Goal: Check status: Check status

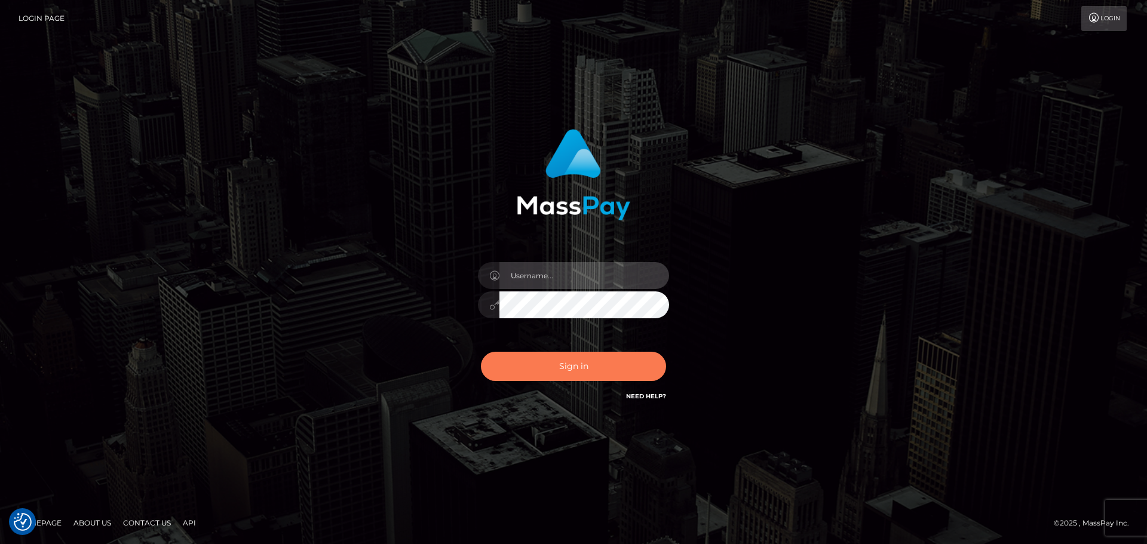
type input "constantin.mp"
click at [601, 373] on button "Sign in" at bounding box center [573, 366] width 185 height 29
type input "constantin.mp"
drag, startPoint x: 592, startPoint y: 363, endPoint x: 583, endPoint y: 359, distance: 10.2
click at [593, 362] on button "Sign in" at bounding box center [573, 366] width 185 height 29
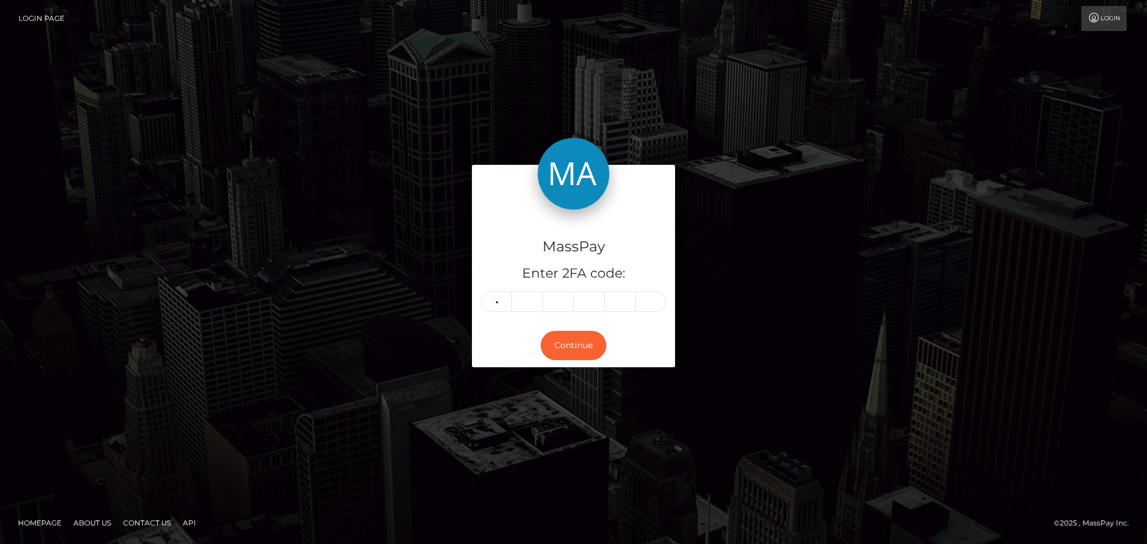
type input "4"
type input "1"
type input "4"
type input "9"
type input "0"
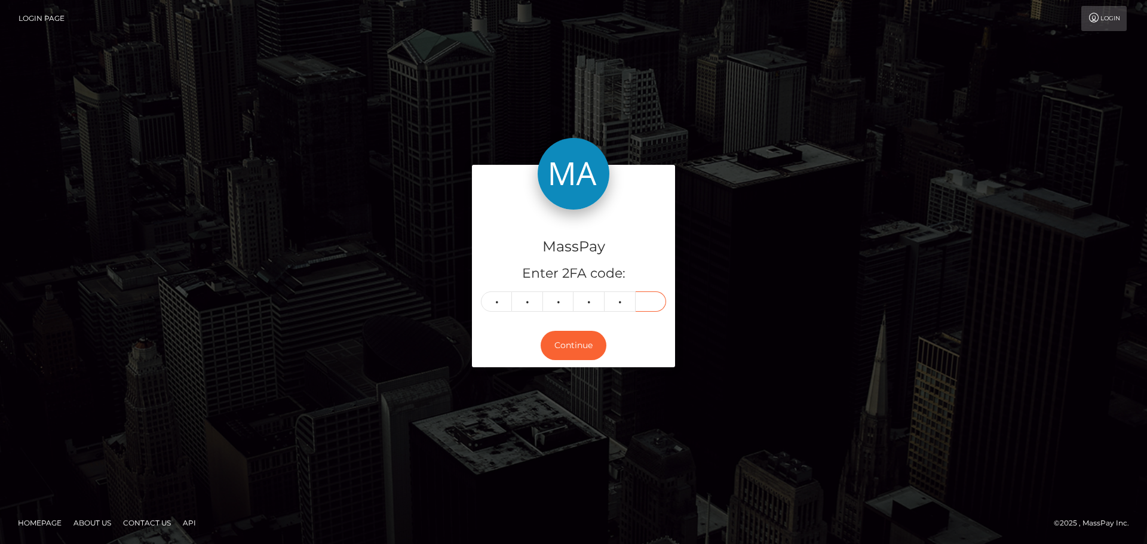
type input "6"
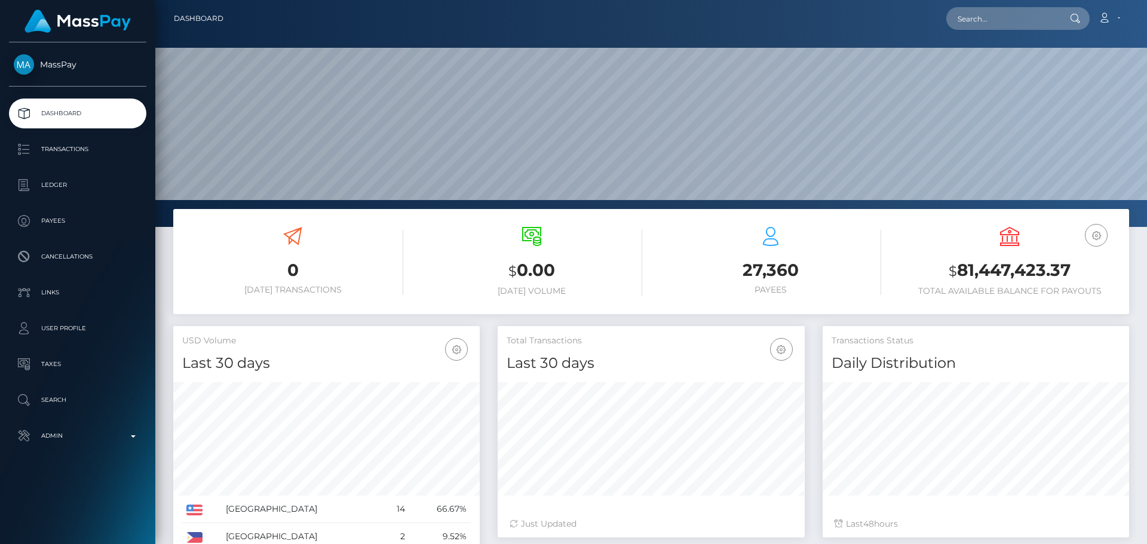
scroll to position [212, 307]
click at [1001, 19] on input "text" at bounding box center [1002, 18] width 112 height 23
paste input "35289022"
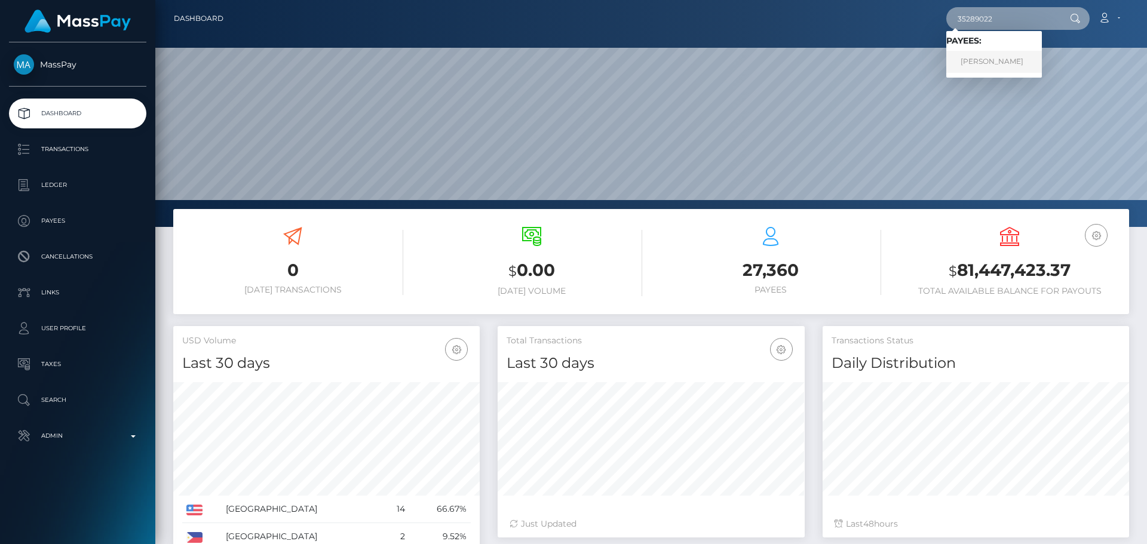
type input "35289022"
click at [1006, 66] on link "Suzaan Barnard" at bounding box center [994, 62] width 96 height 22
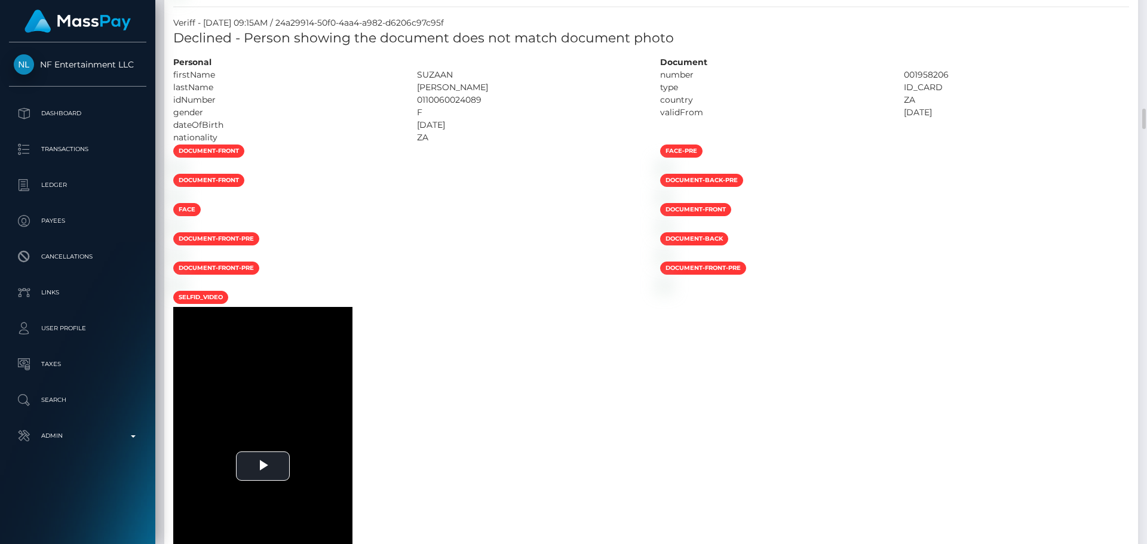
scroll to position [1553, 0]
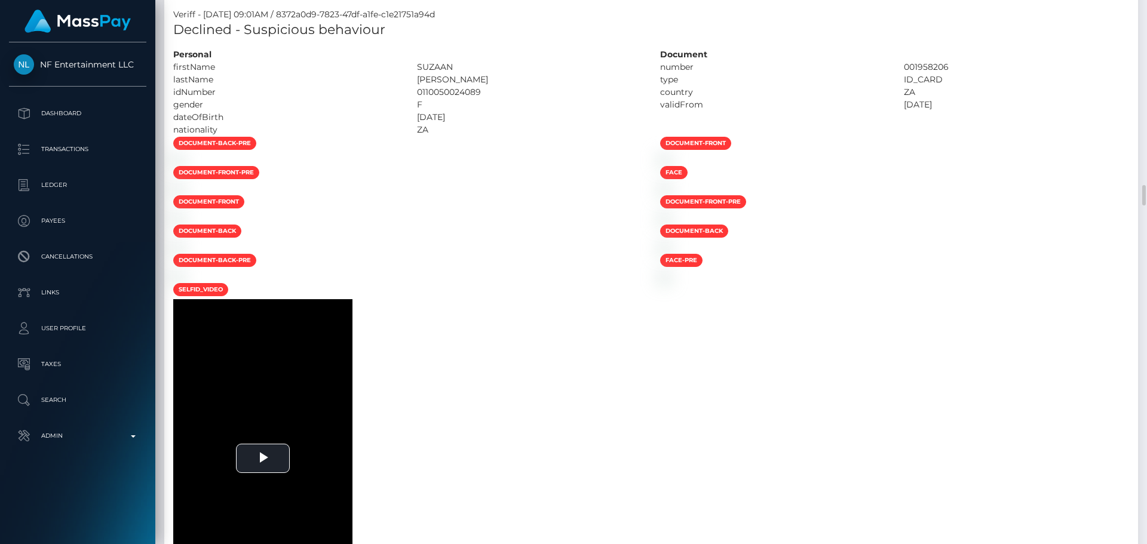
scroll to position [3645, 0]
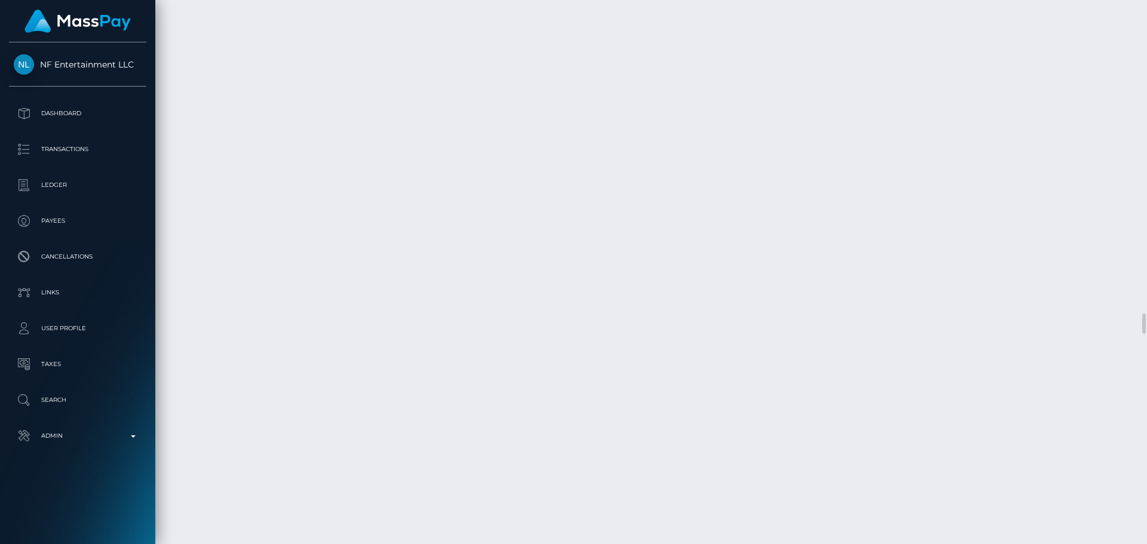
scroll to position [8604, 0]
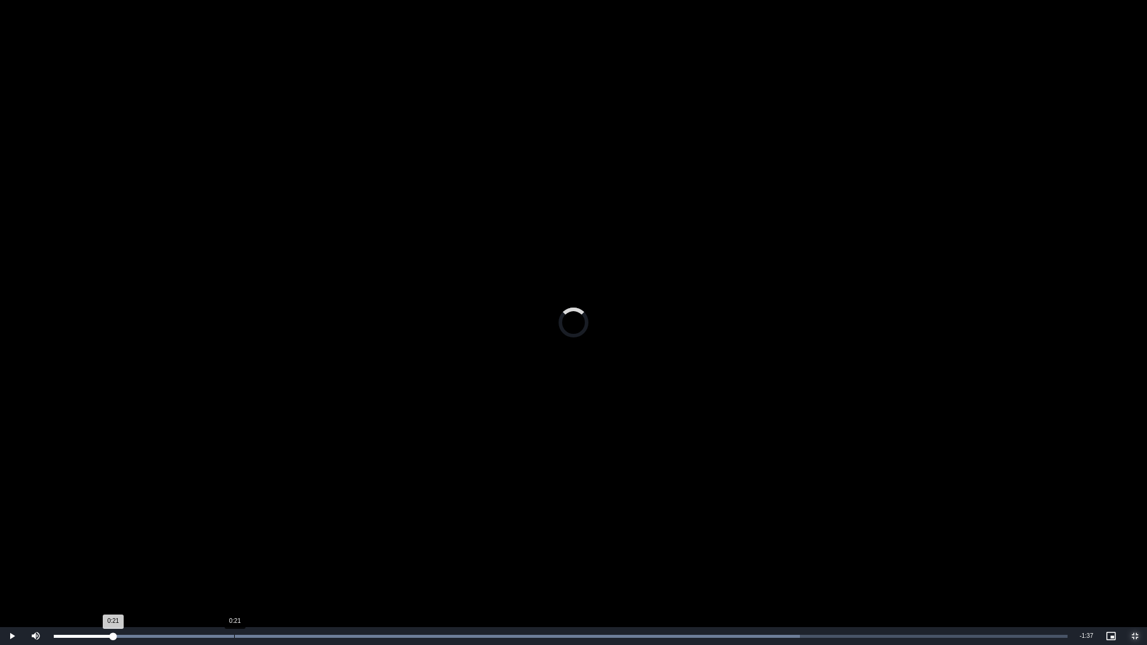
click at [234, 544] on div "Loaded : 73.61% 0:21 0:21" at bounding box center [561, 636] width 1014 height 3
click at [357, 544] on div "Loaded : 100.00% 0:35 0:23" at bounding box center [561, 636] width 1026 height 18
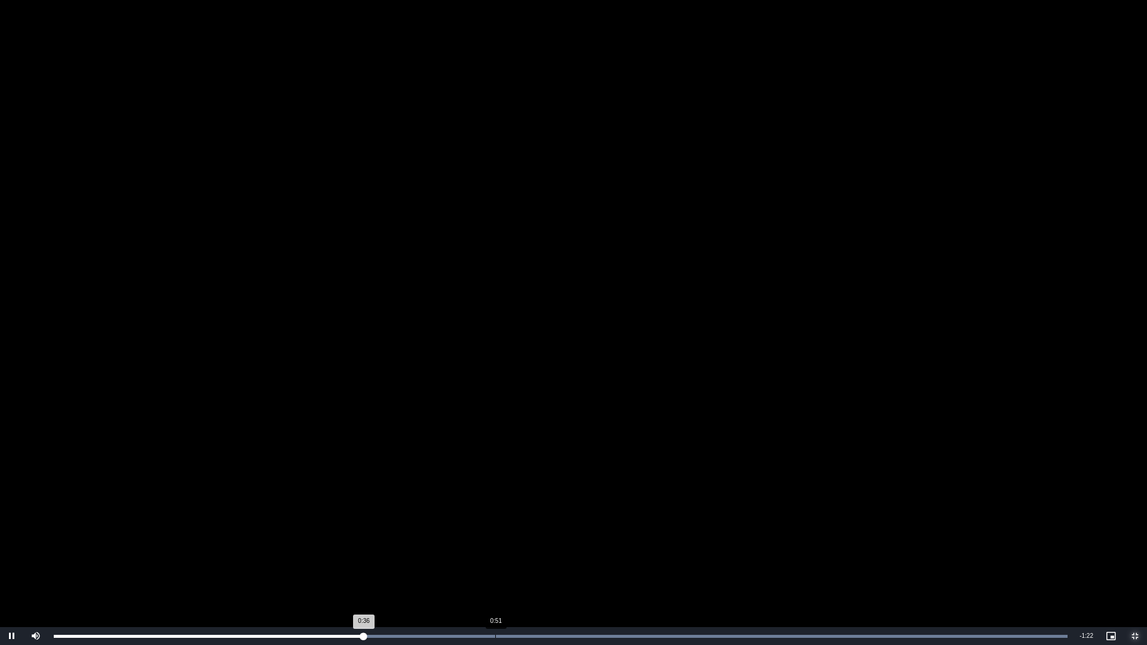
click at [498, 544] on div "Loaded : 100.00% 0:51 0:36" at bounding box center [561, 636] width 1026 height 18
click at [421, 544] on div "Loaded : 100.00% 0:43 0:53" at bounding box center [561, 636] width 1026 height 18
click at [502, 544] on div "Loaded : 100.00% 0:52 0:52" at bounding box center [561, 636] width 1026 height 18
click at [632, 544] on div "Loaded : 100.00% 1:07 1:13" at bounding box center [561, 636] width 1026 height 18
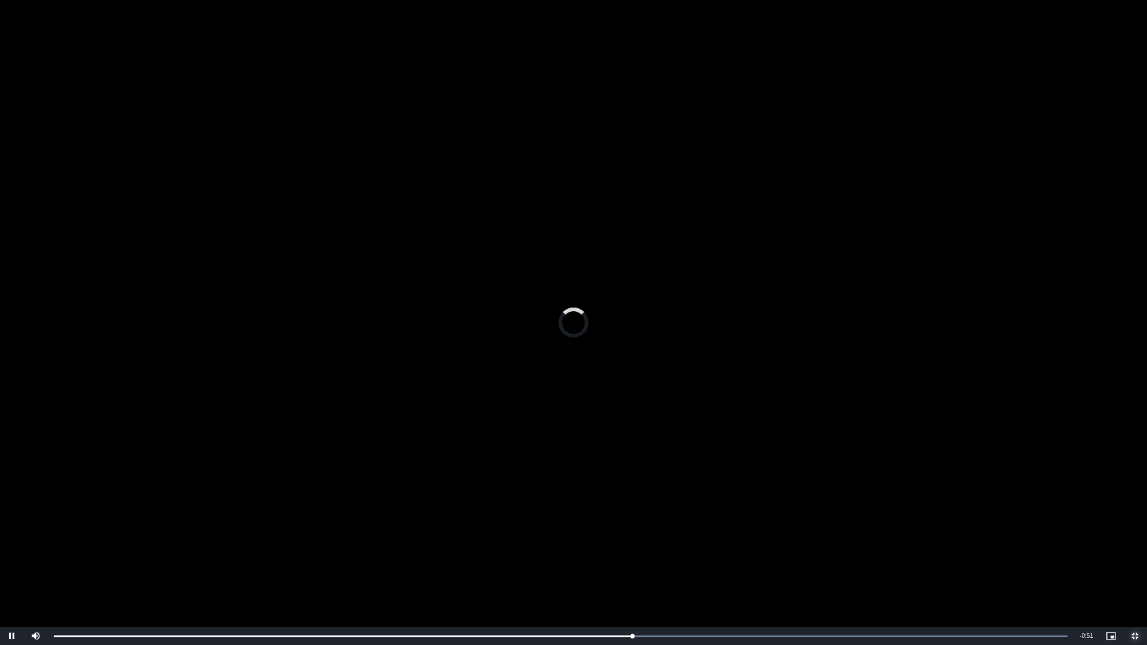
click at [1132, 544] on span "Video Player" at bounding box center [1135, 636] width 24 height 0
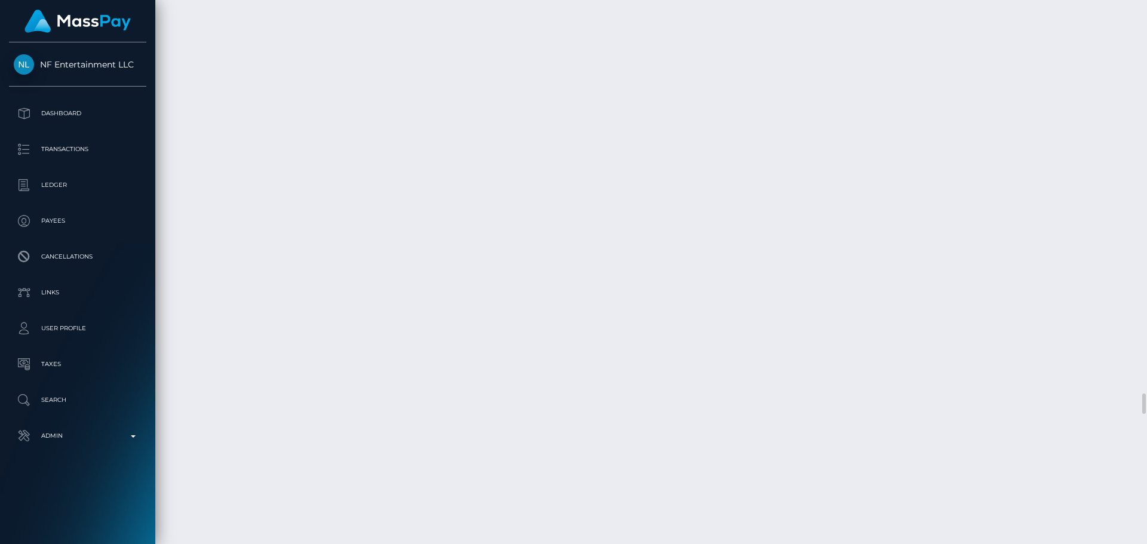
scroll to position [8902, 0]
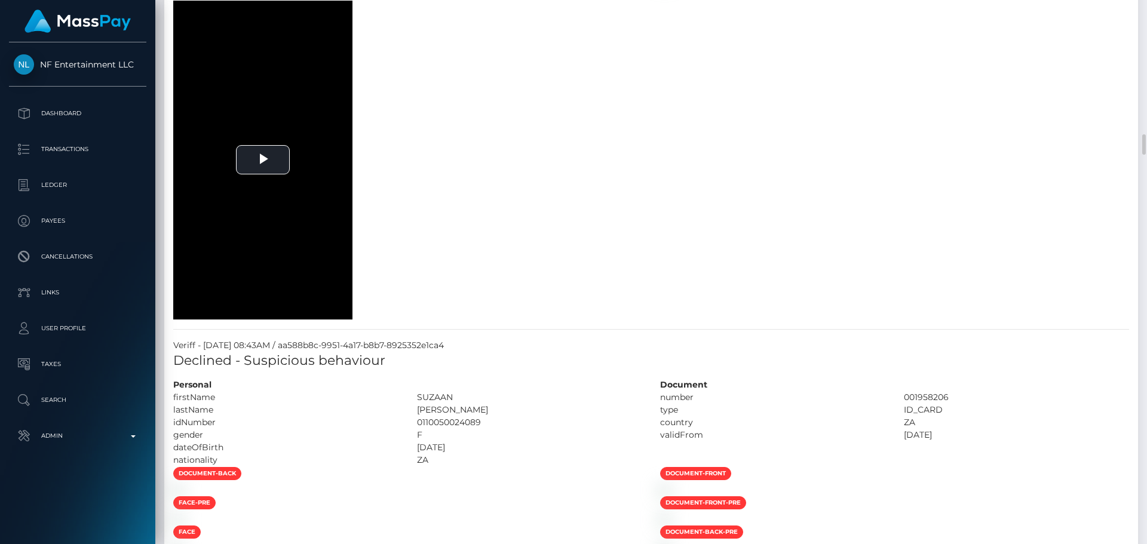
scroll to position [3764, 0]
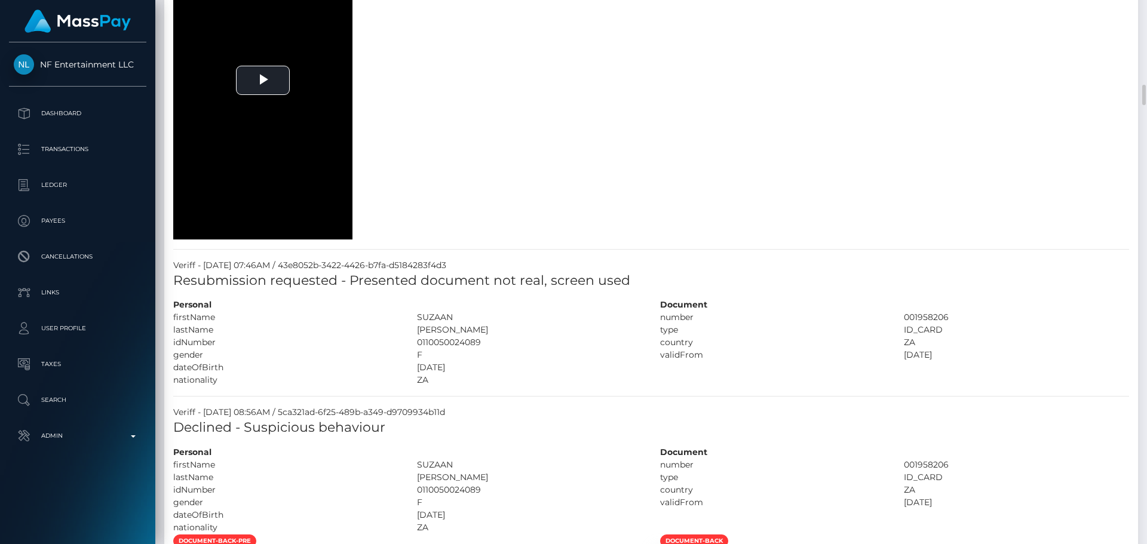
scroll to position [2211, 0]
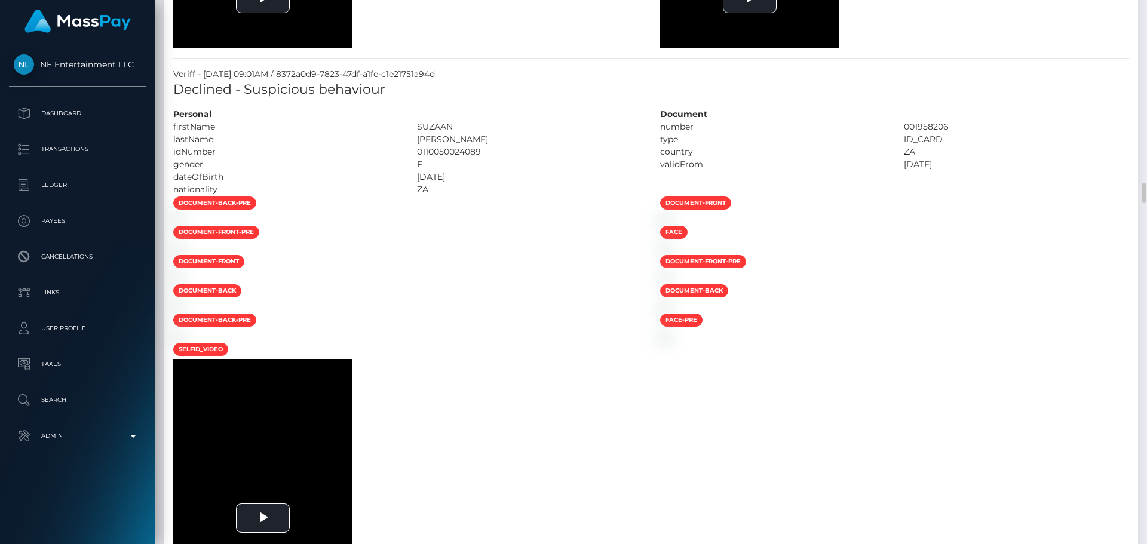
scroll to position [3286, 0]
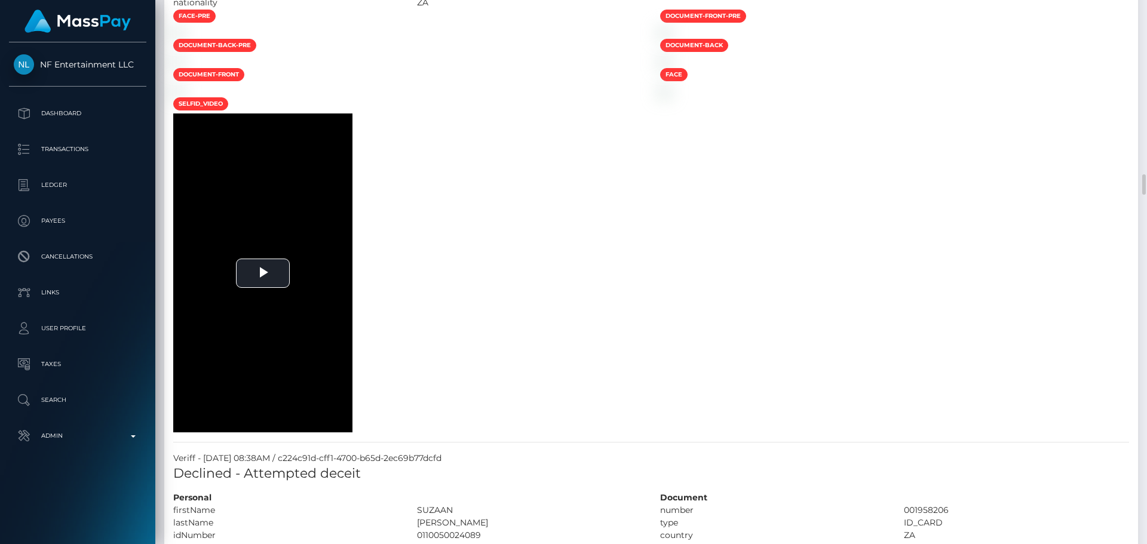
scroll to position [4780, 0]
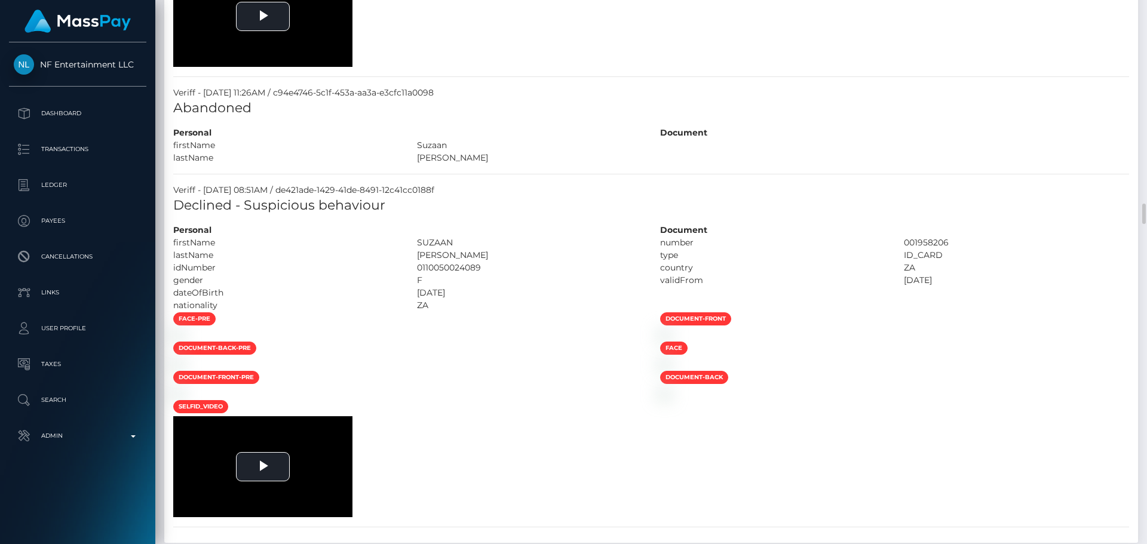
scroll to position [5557, 0]
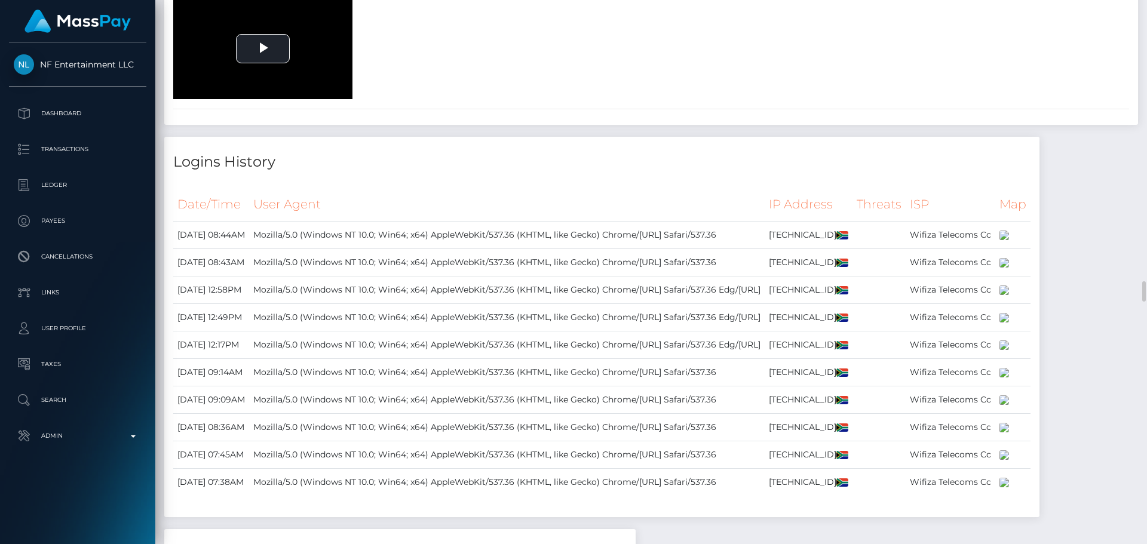
scroll to position [5915, 0]
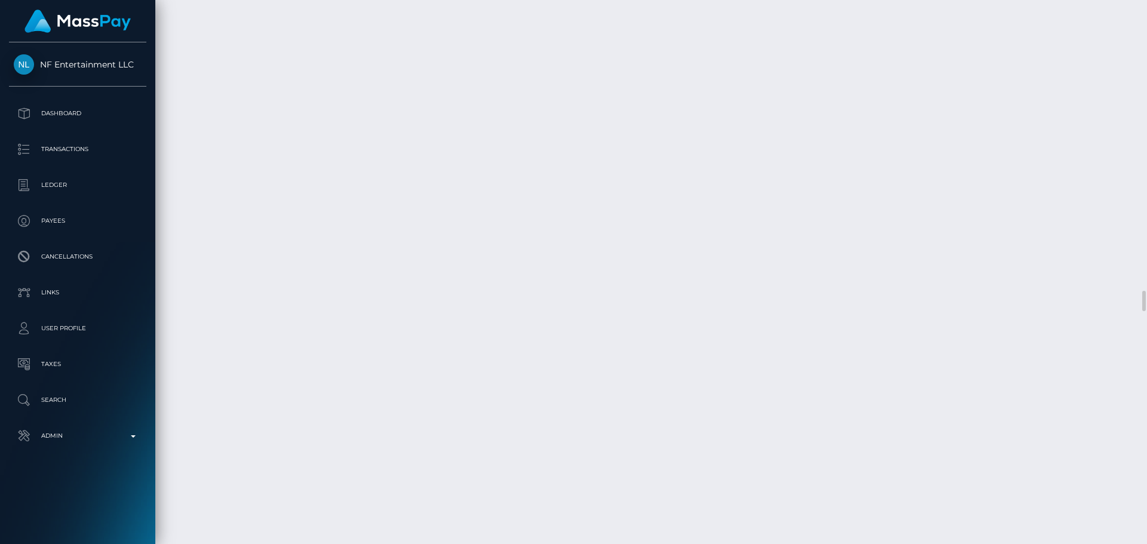
scroll to position [7946, 0]
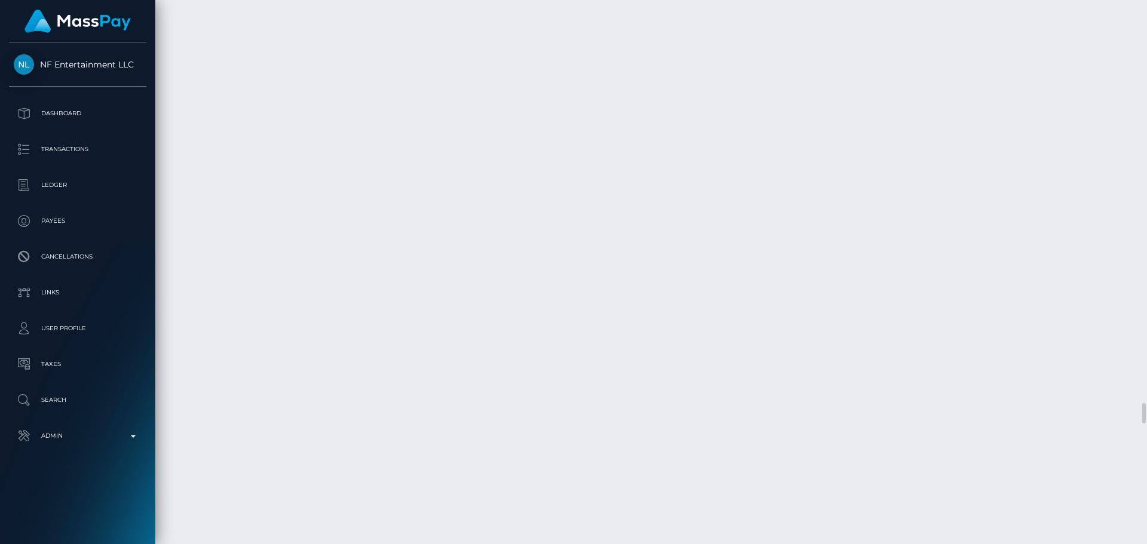
scroll to position [10635, 0]
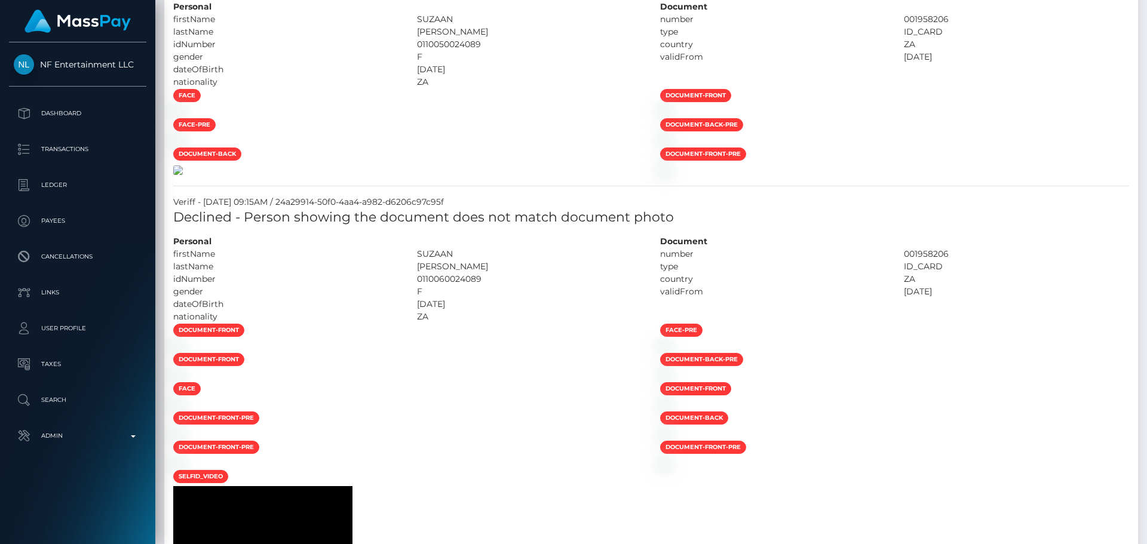
scroll to position [1016, 0]
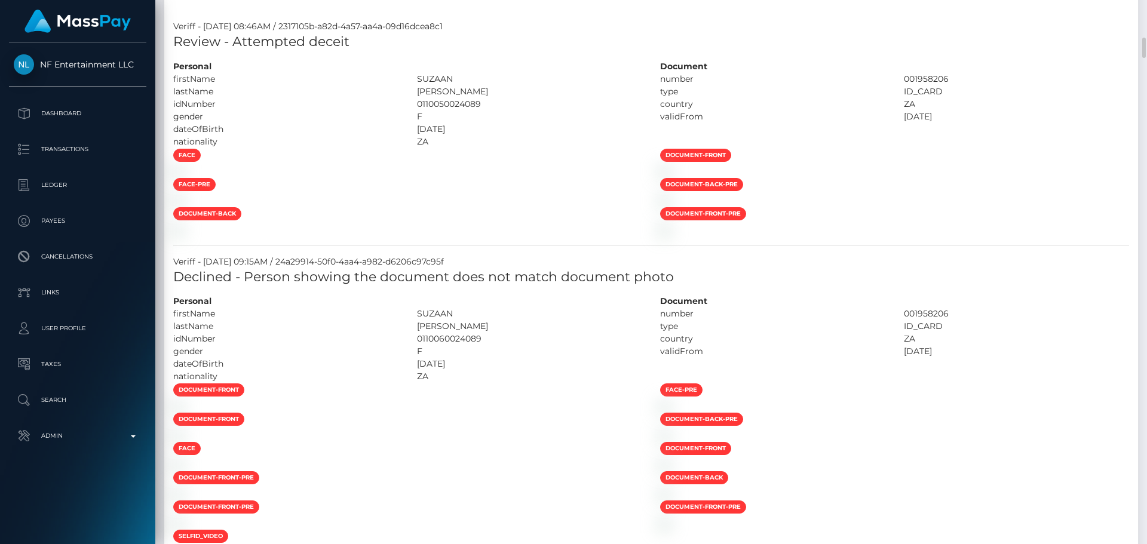
click at [514, 177] on div at bounding box center [407, 171] width 487 height 13
click at [513, 177] on div at bounding box center [407, 171] width 487 height 13
drag, startPoint x: 417, startPoint y: 78, endPoint x: 450, endPoint y: 78, distance: 32.9
click at [450, 78] on div "SUZAAN" at bounding box center [530, 79] width 244 height 13
click at [504, 88] on div "BARNARD" at bounding box center [530, 91] width 244 height 13
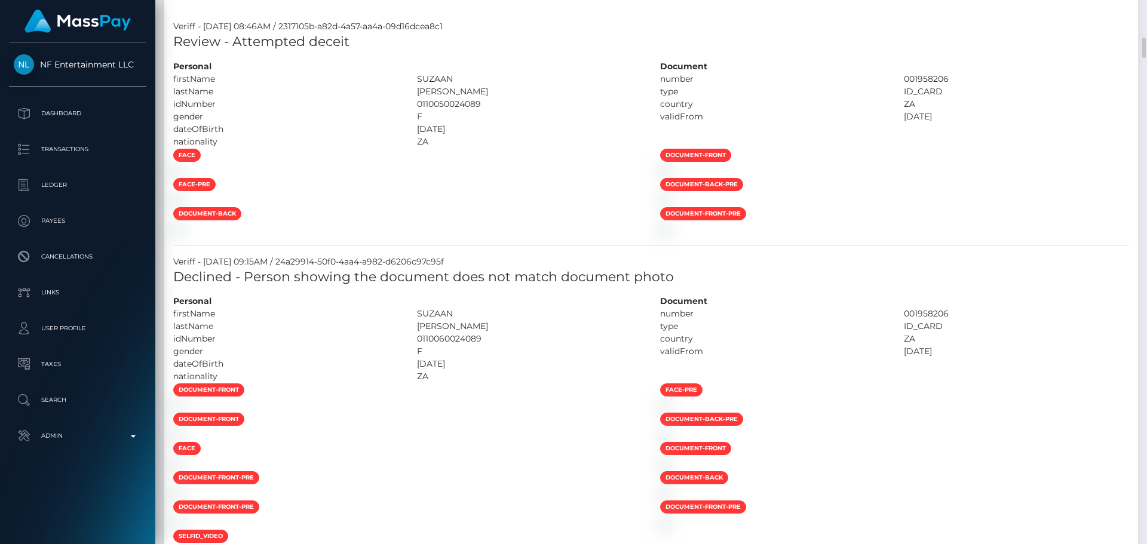
click at [557, 85] on div "BARNARD" at bounding box center [530, 91] width 244 height 13
drag, startPoint x: 551, startPoint y: 90, endPoint x: 507, endPoint y: 119, distance: 53.5
click at [551, 91] on div "BARNARD" at bounding box center [530, 91] width 244 height 13
click at [513, 177] on div at bounding box center [407, 171] width 487 height 13
click at [548, 177] on div at bounding box center [407, 171] width 487 height 13
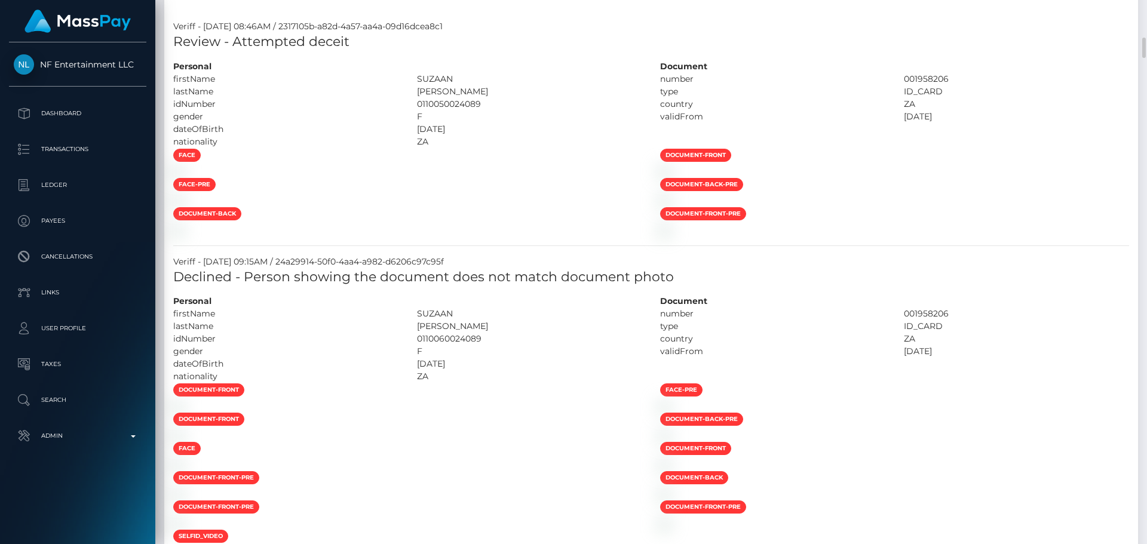
click at [548, 177] on div at bounding box center [407, 171] width 487 height 13
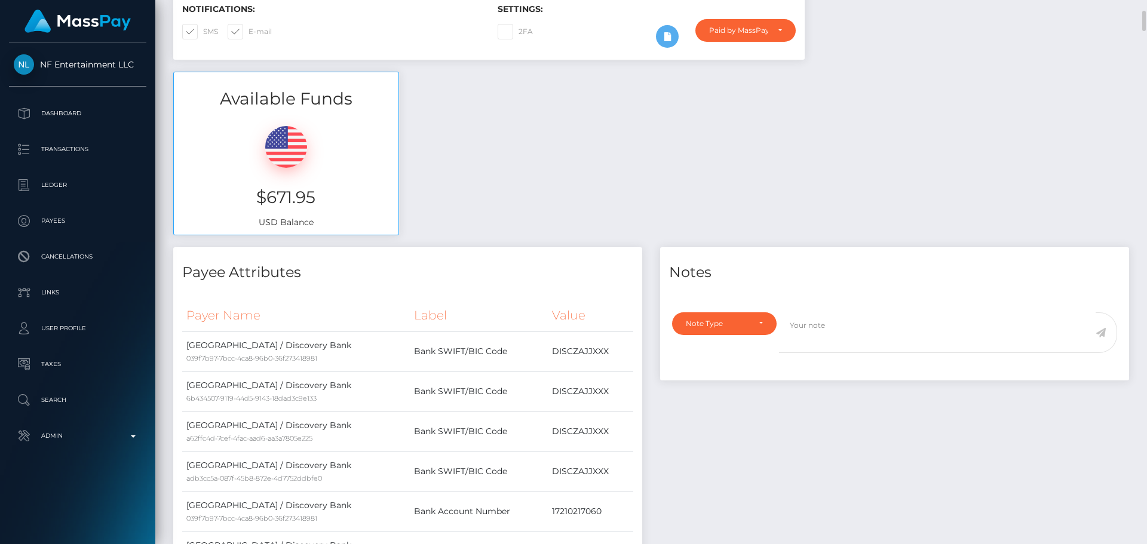
scroll to position [0, 0]
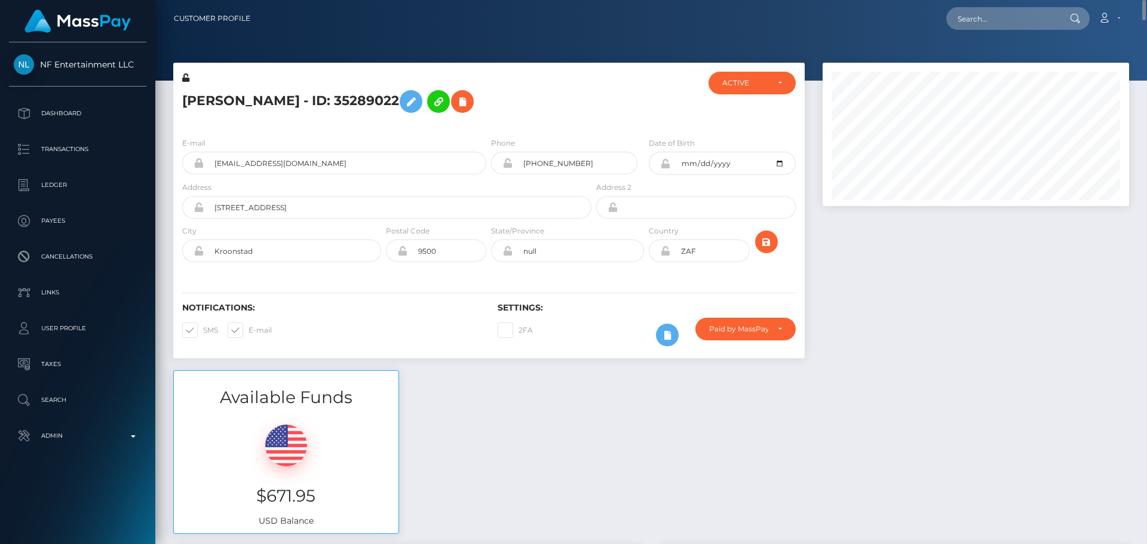
click at [503, 91] on h5 "Suzaan Barnard - ID: 35289022" at bounding box center [383, 101] width 403 height 35
click at [502, 108] on h5 "Suzaan Barnard - ID: 35289022" at bounding box center [383, 101] width 403 height 35
click at [516, 113] on h5 "Suzaan Barnard - ID: 35289022" at bounding box center [383, 101] width 403 height 35
click at [766, 249] on icon "submit" at bounding box center [766, 242] width 14 height 15
click at [564, 107] on h5 "[PERSON_NAME] - ID: 35289022" at bounding box center [383, 101] width 403 height 35
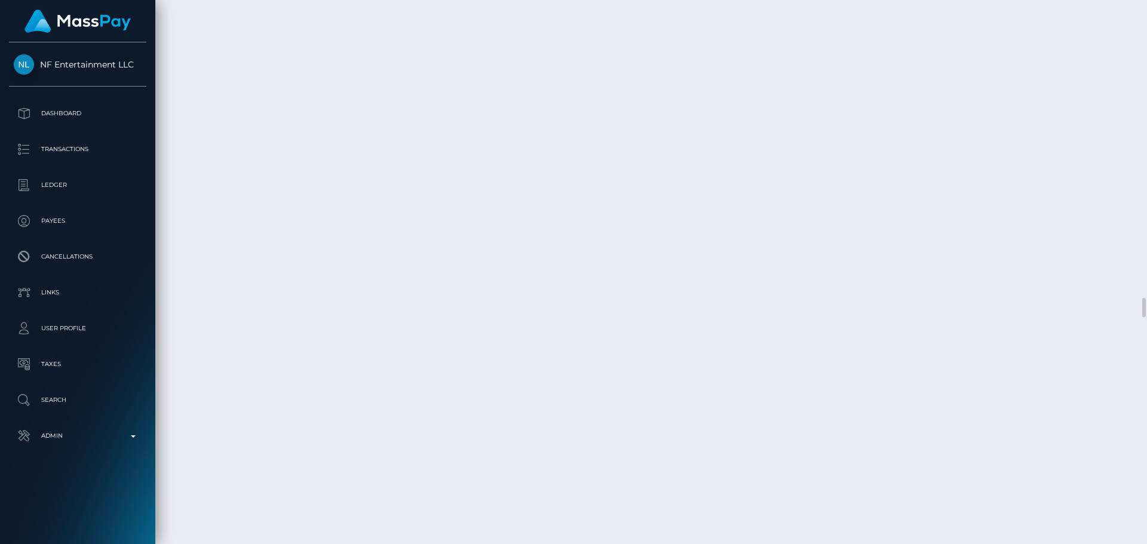
scroll to position [8424, 0]
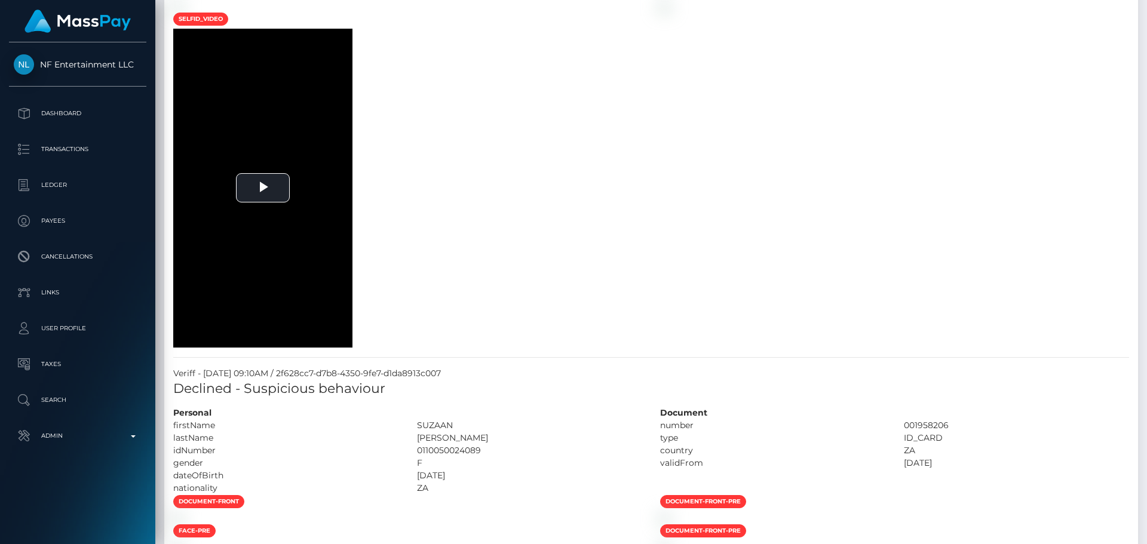
scroll to position [0, 0]
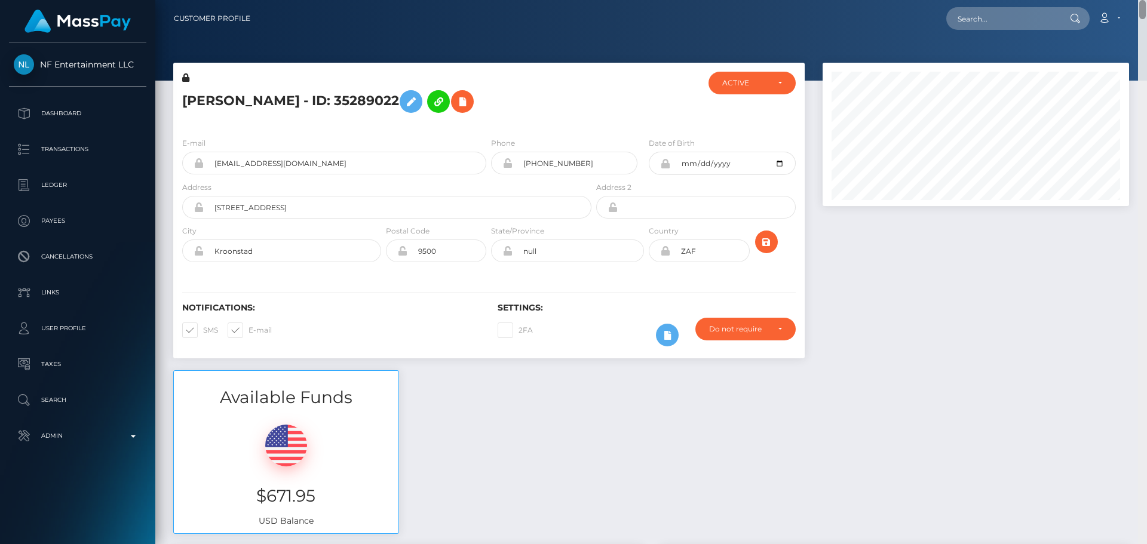
drag, startPoint x: 1140, startPoint y: 404, endPoint x: 1162, endPoint y: -20, distance: 424.2
click at [1147, 0] on html "NF Entertainment LLC Dashboard Transactions Ledger Payees Links" at bounding box center [573, 272] width 1147 height 544
click at [841, 243] on div at bounding box center [976, 217] width 324 height 308
click at [573, 112] on h5 "SUZAAN BARNARD - ID: 35289022" at bounding box center [383, 101] width 403 height 35
click at [494, 126] on div "SUZAAN BARNARD - ID: 35289022" at bounding box center [383, 100] width 421 height 56
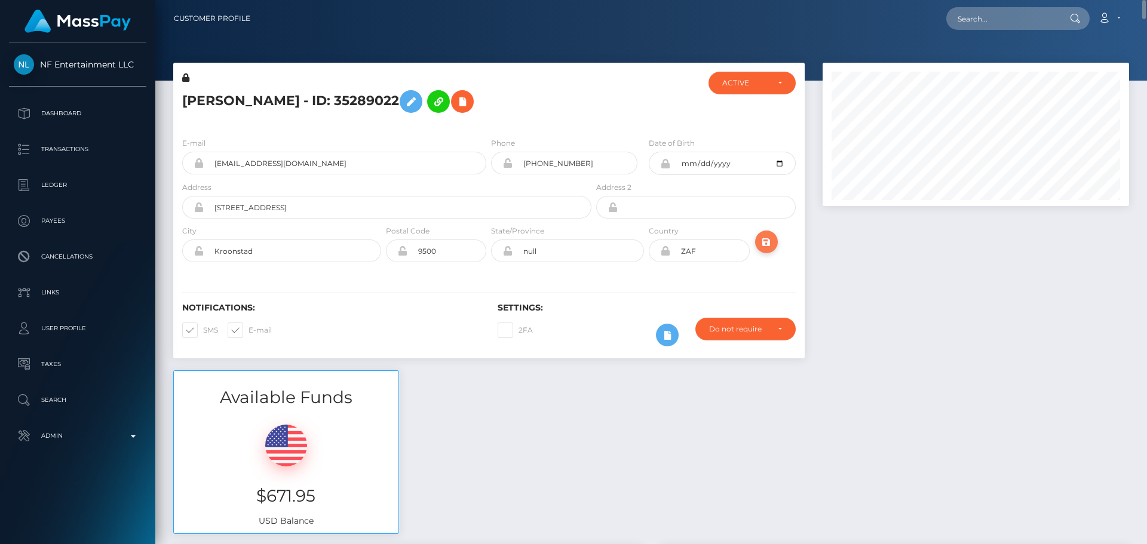
click at [767, 244] on icon "submit" at bounding box center [766, 242] width 14 height 15
click at [488, 125] on div "SUZAAN BARNARD - ID: 35289022" at bounding box center [383, 100] width 421 height 56
